Goal: Task Accomplishment & Management: Use online tool/utility

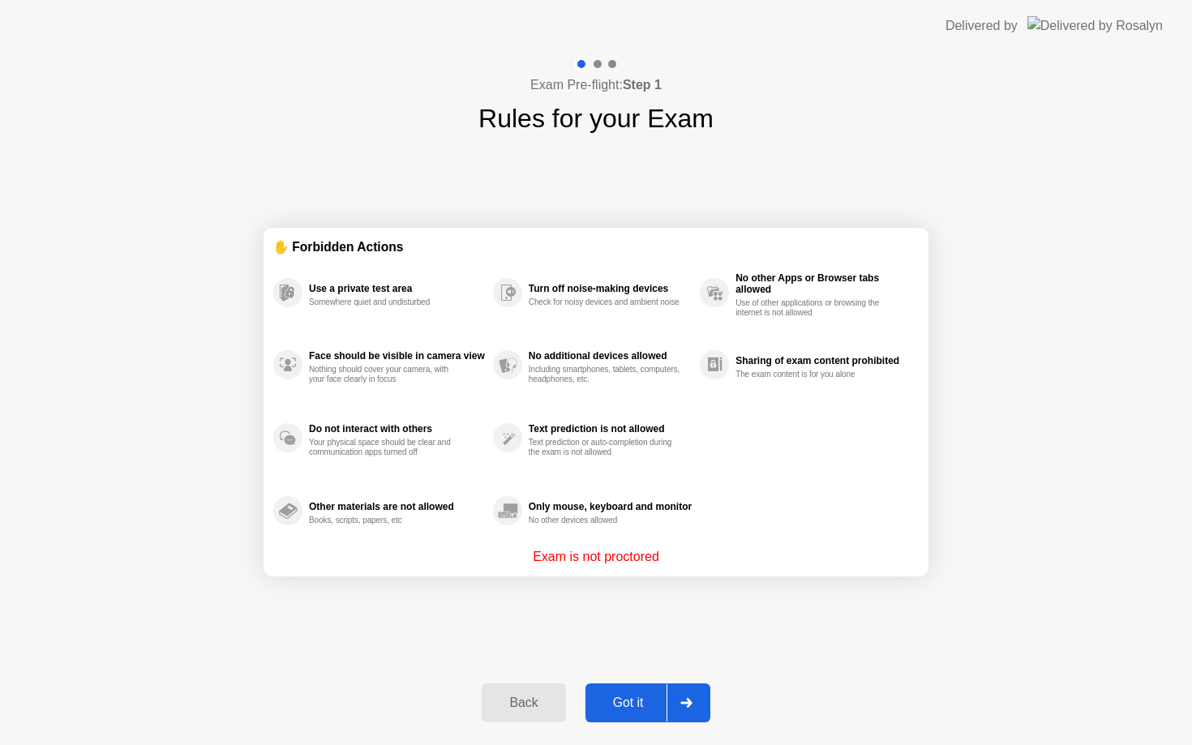
click at [626, 695] on div "Got it" at bounding box center [628, 702] width 76 height 15
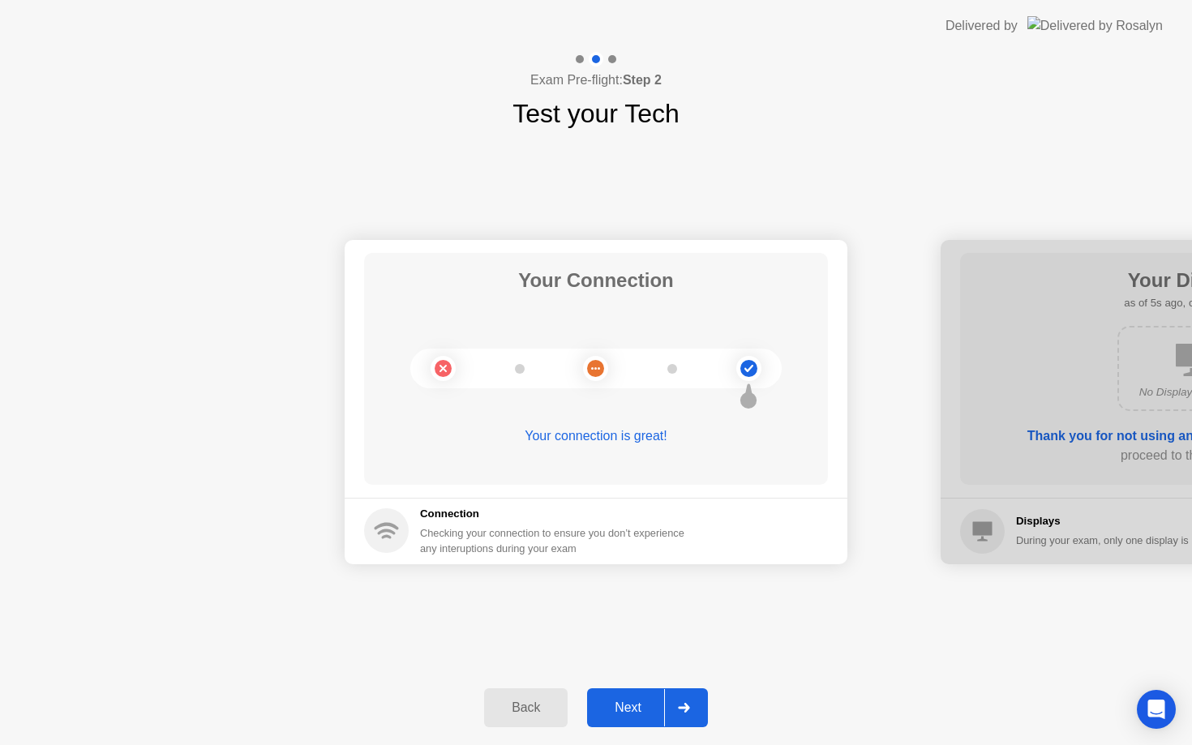
click at [624, 705] on div "Next" at bounding box center [628, 707] width 72 height 15
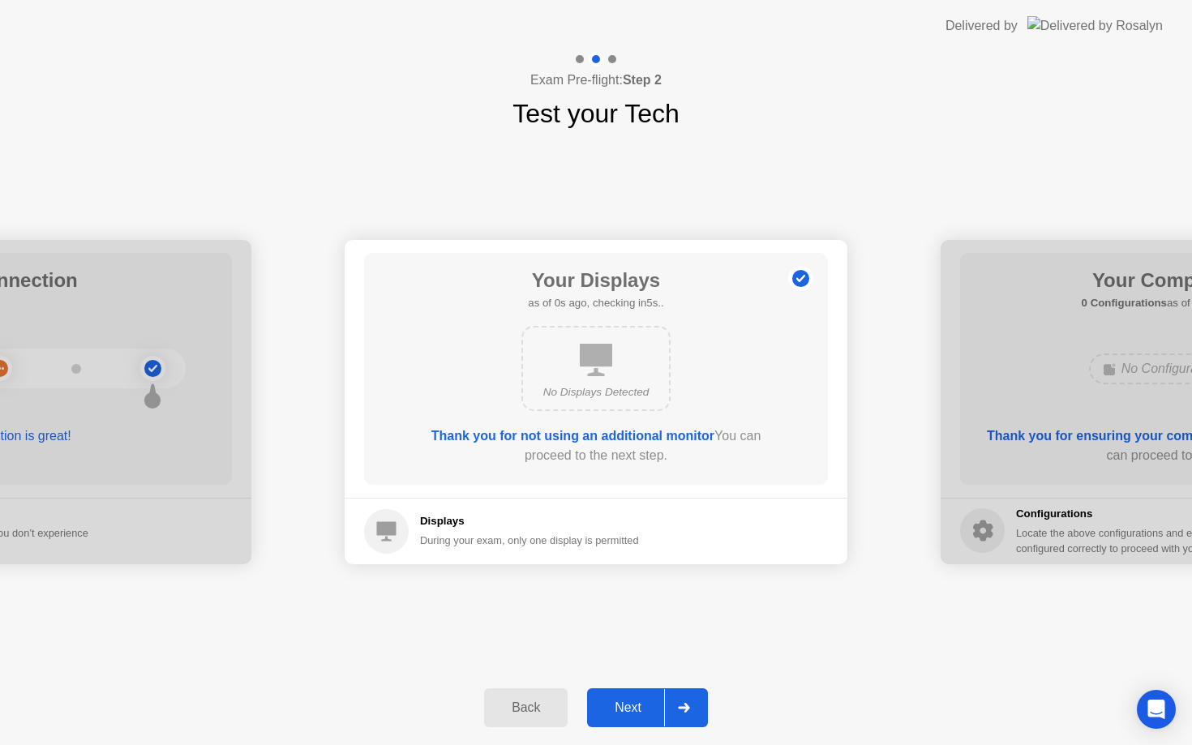
click at [623, 705] on div "Next" at bounding box center [628, 707] width 72 height 15
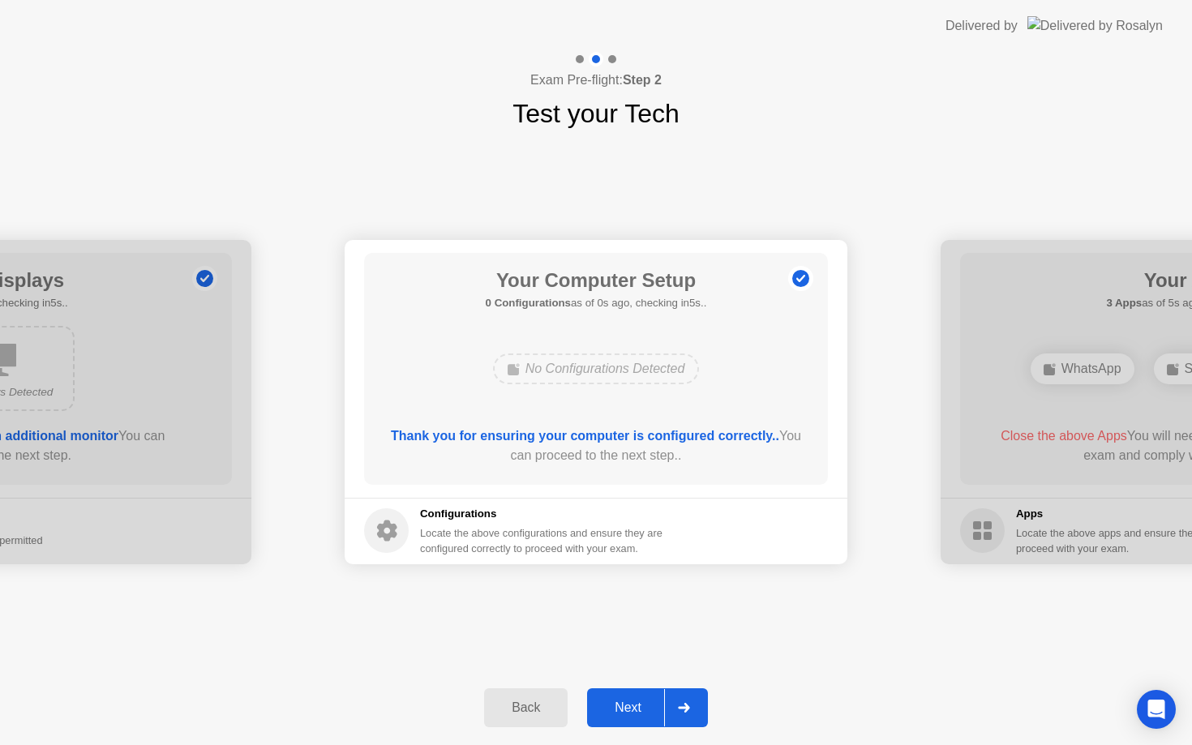
click at [623, 705] on div "Next" at bounding box center [628, 707] width 72 height 15
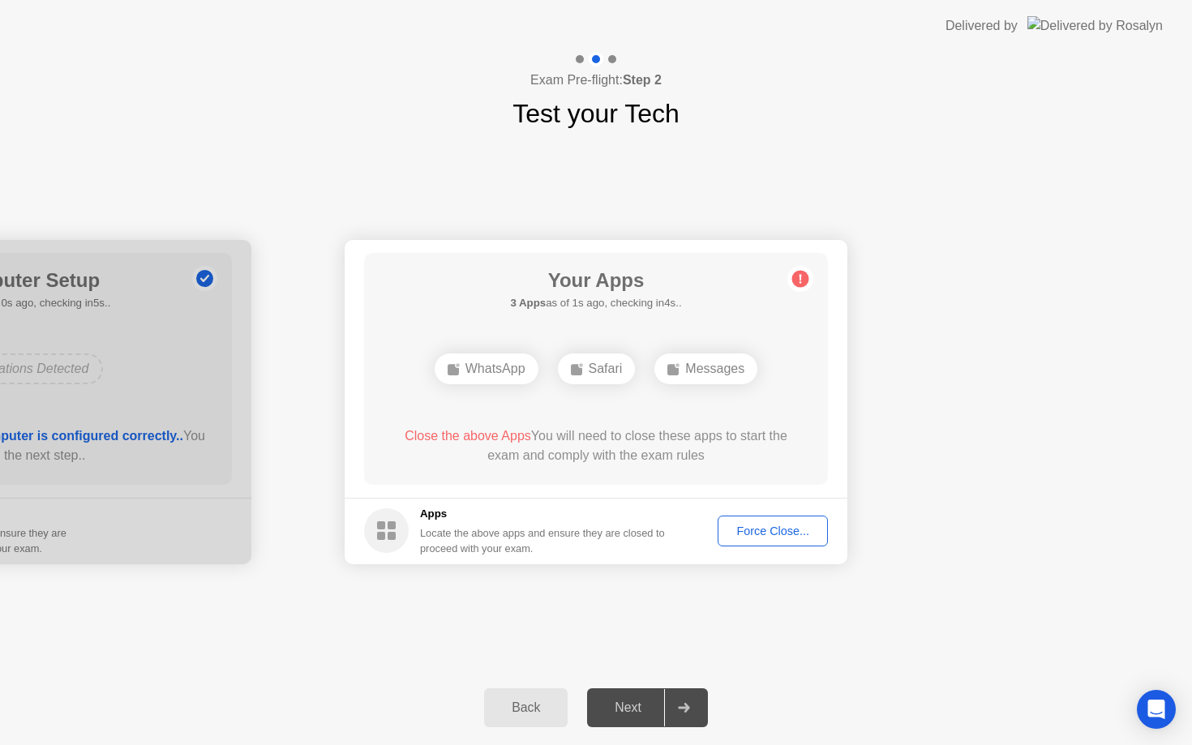
click at [784, 527] on div "Force Close..." at bounding box center [772, 530] width 99 height 13
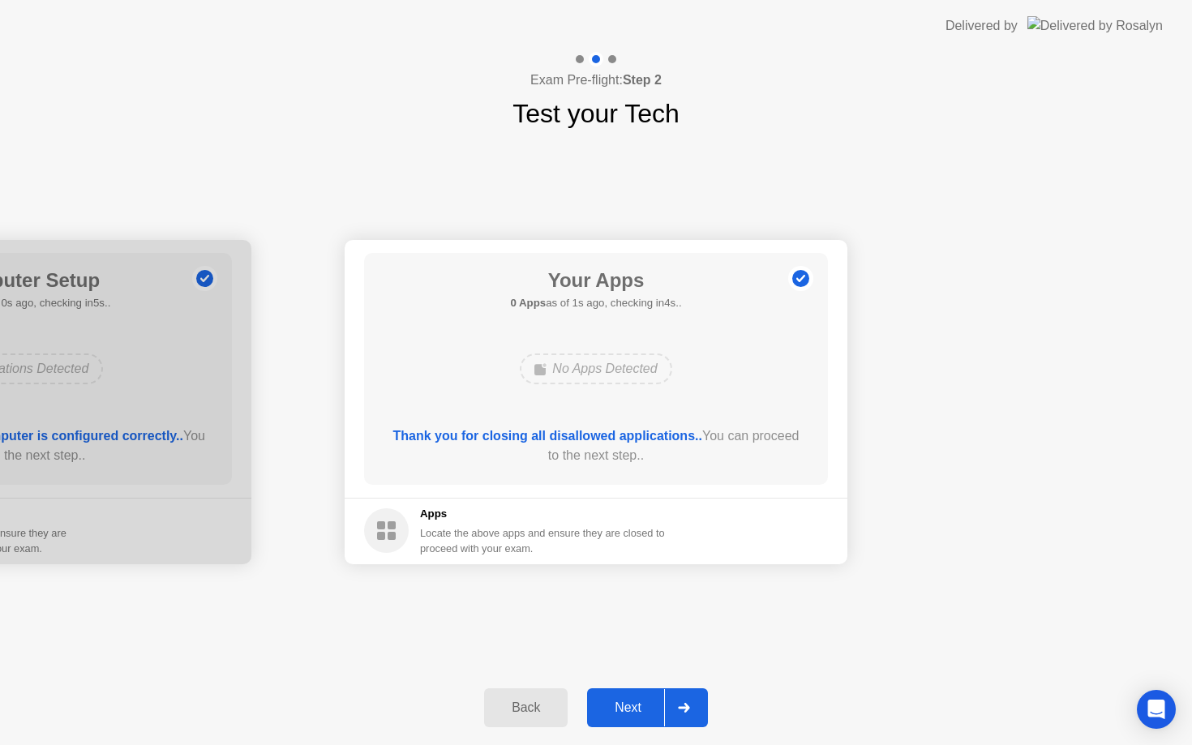
click at [647, 688] on button "Next" at bounding box center [647, 707] width 121 height 39
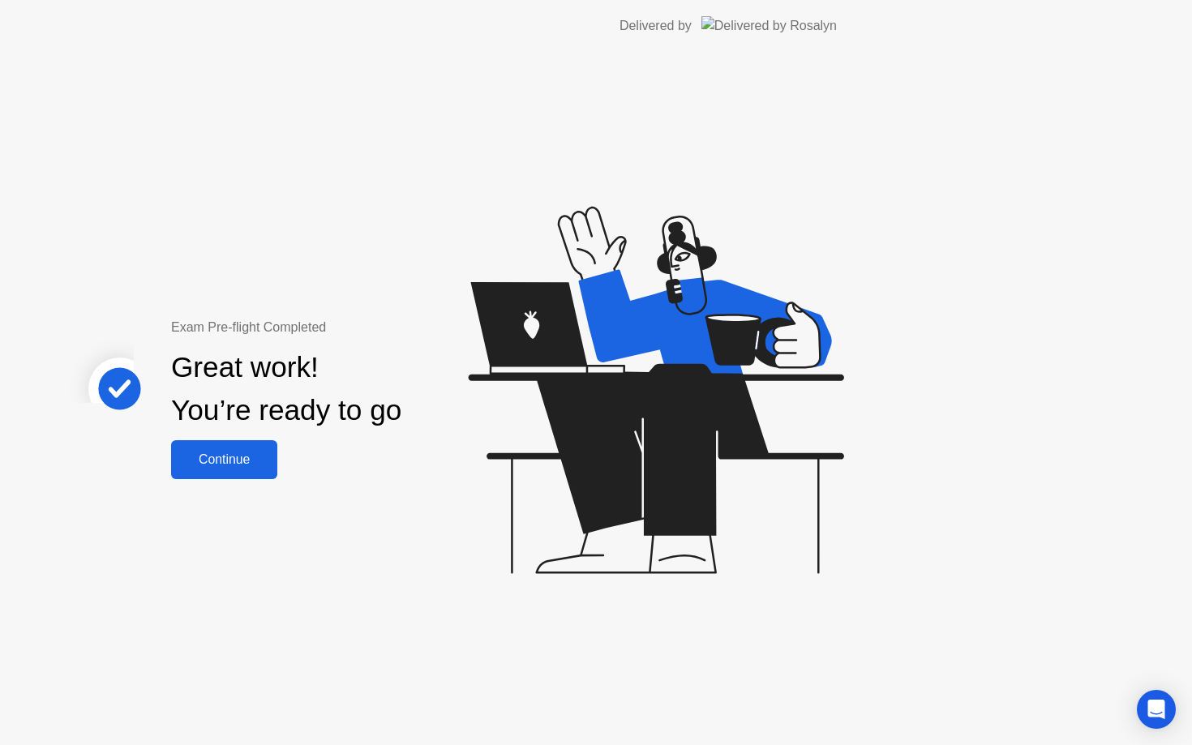
click at [647, 688] on div "Exam Pre-flight Completed Great work! You’re ready to go Continue" at bounding box center [433, 398] width 866 height 693
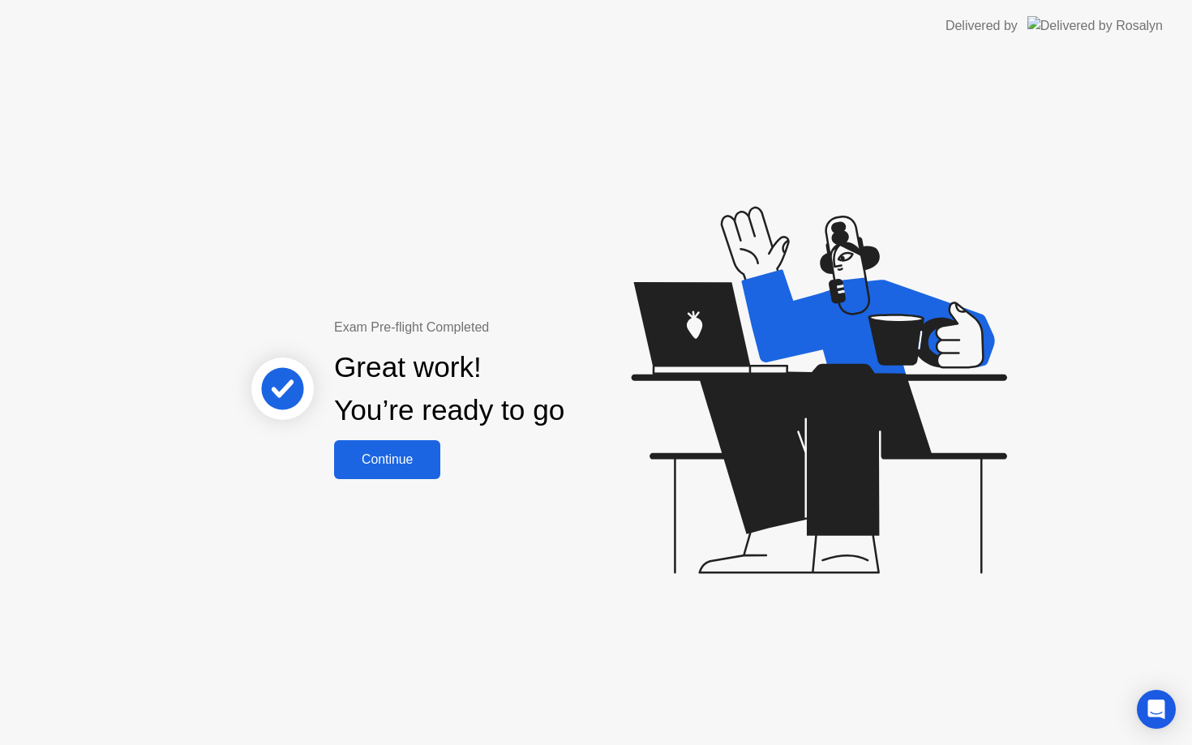
click at [417, 461] on div "Continue" at bounding box center [387, 459] width 96 height 15
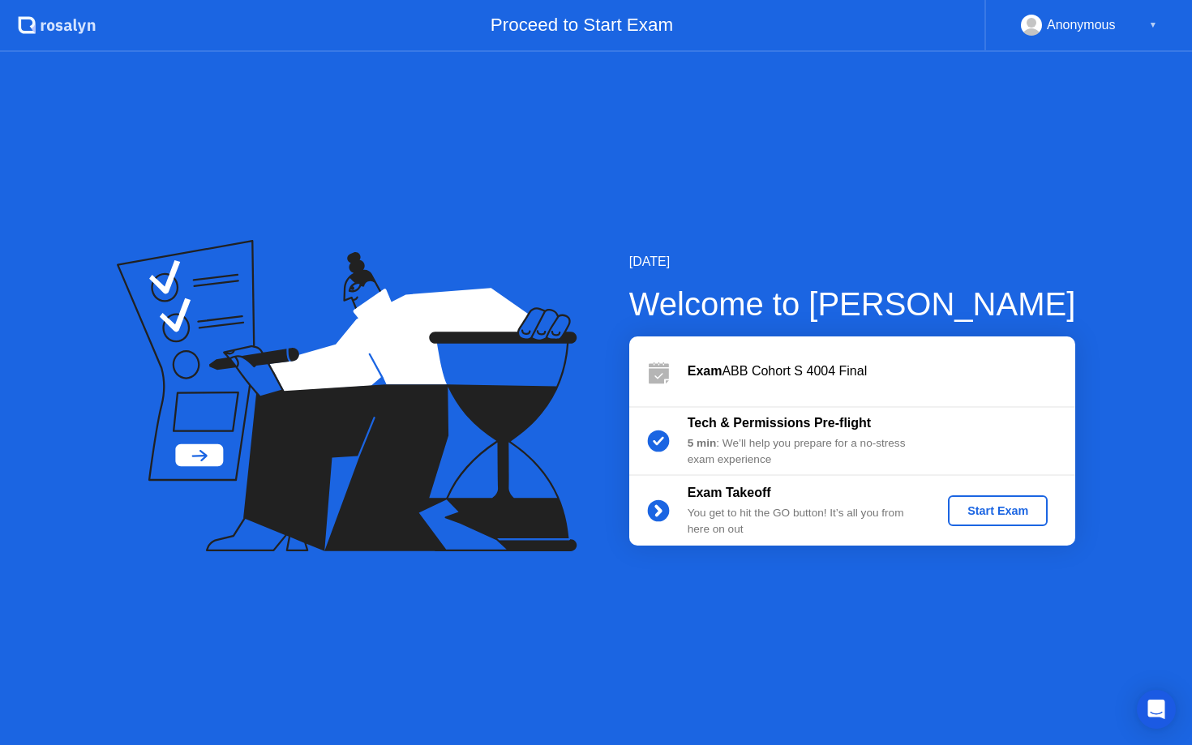
click at [977, 505] on div "Start Exam" at bounding box center [997, 510] width 87 height 13
